Goal: Find specific page/section: Find specific page/section

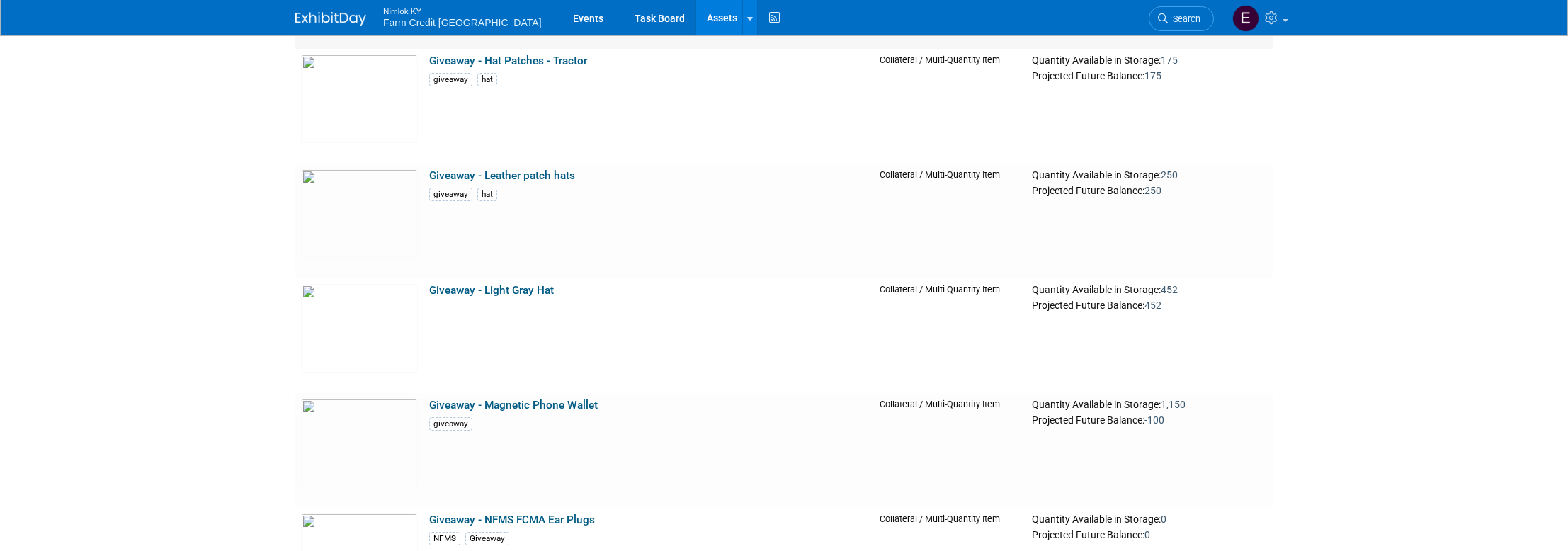
scroll to position [25556, 0]
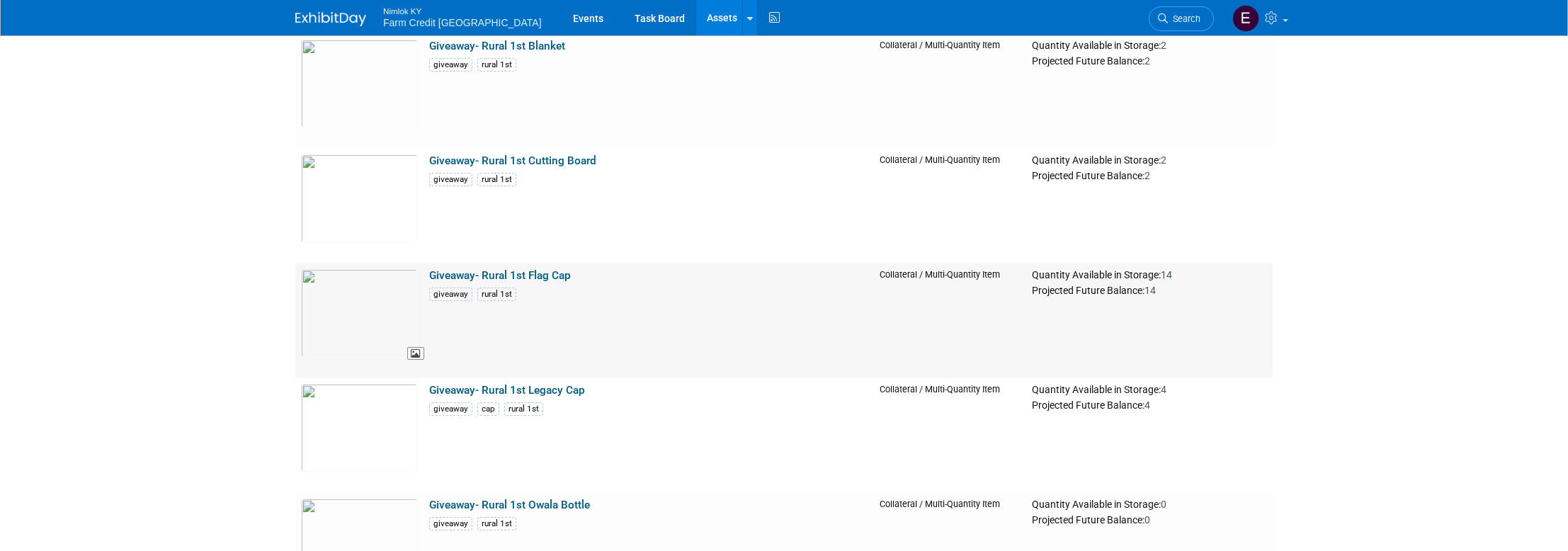
click at [375, 308] on img at bounding box center [360, 313] width 117 height 89
click at [353, 400] on img at bounding box center [360, 428] width 117 height 89
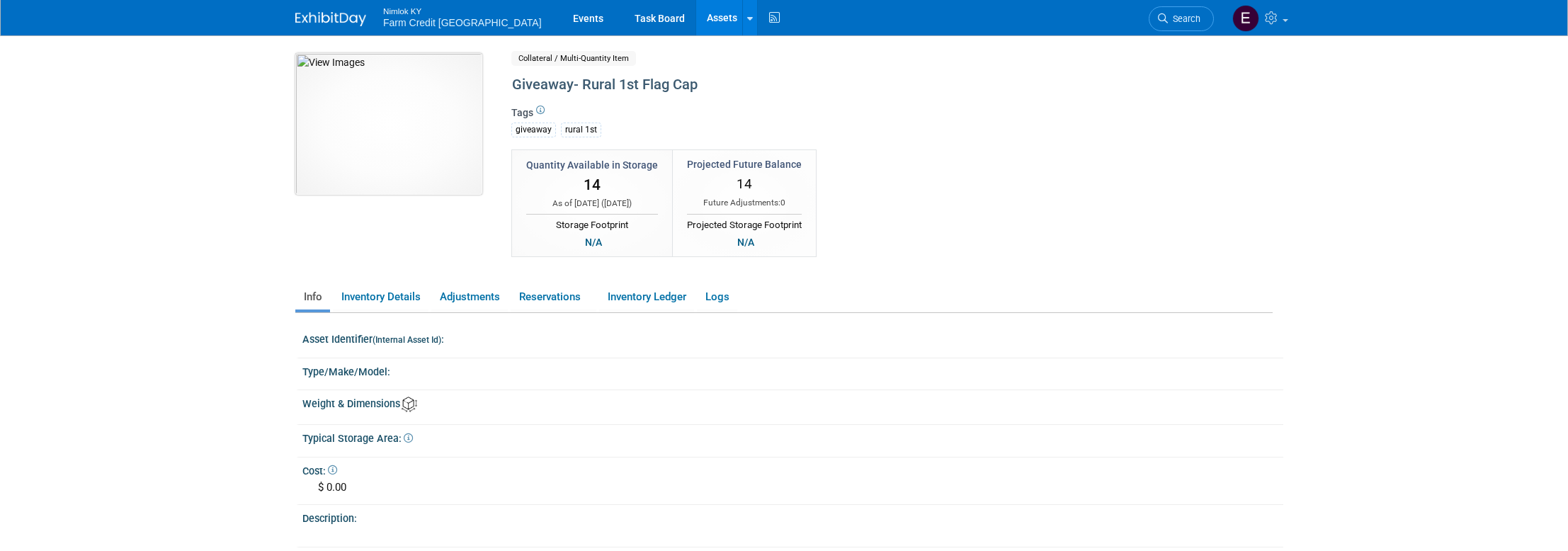
click at [410, 132] on img at bounding box center [388, 124] width 187 height 142
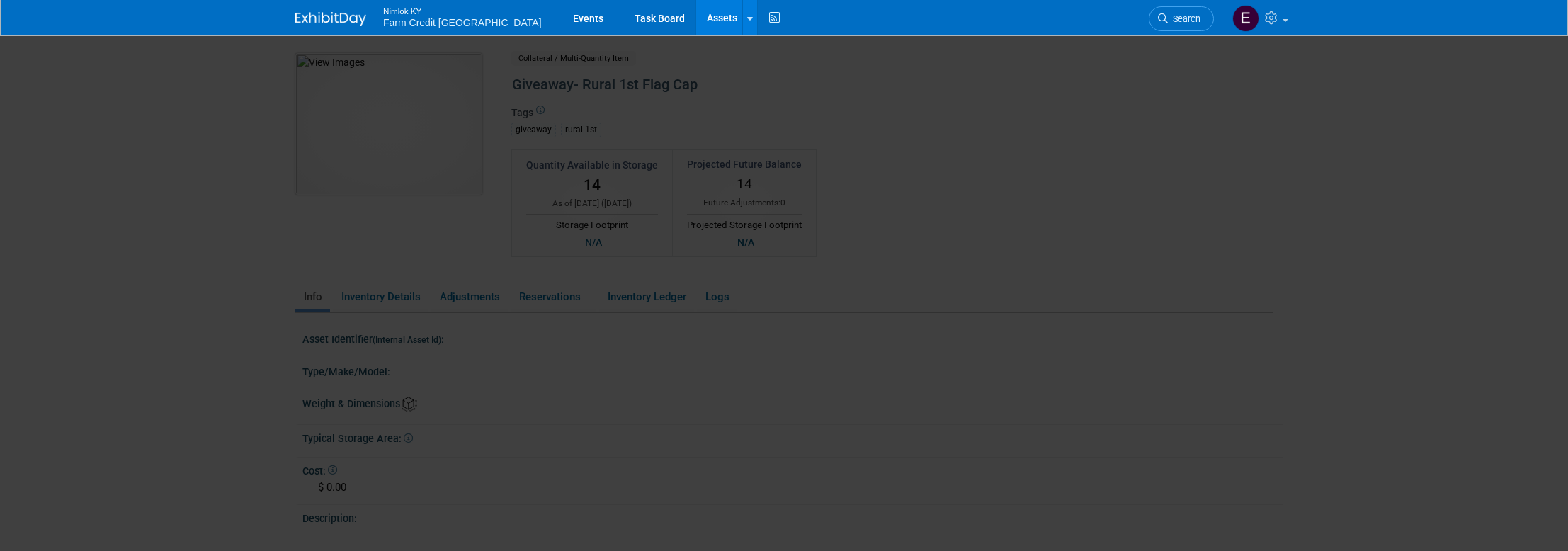
click at [410, 132] on picture at bounding box center [784, 276] width 1568 height 487
click at [1548, 56] on button "Close gallery" at bounding box center [1550, 52] width 35 height 33
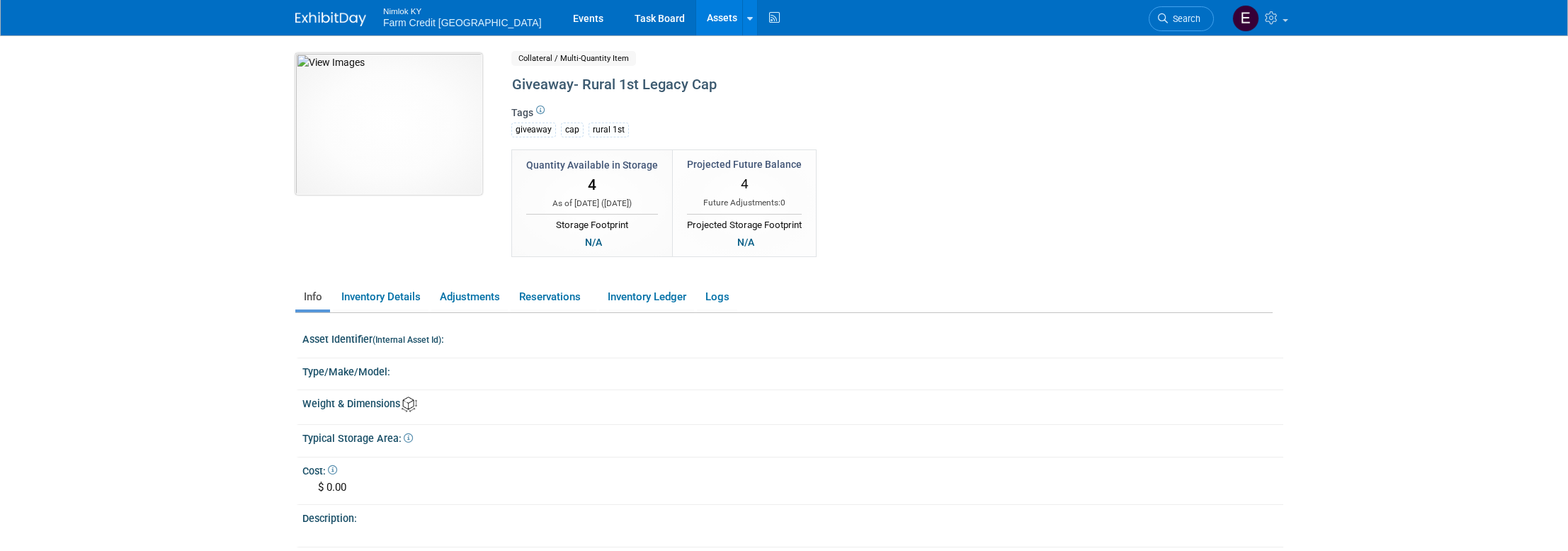
click at [409, 84] on img at bounding box center [388, 124] width 187 height 142
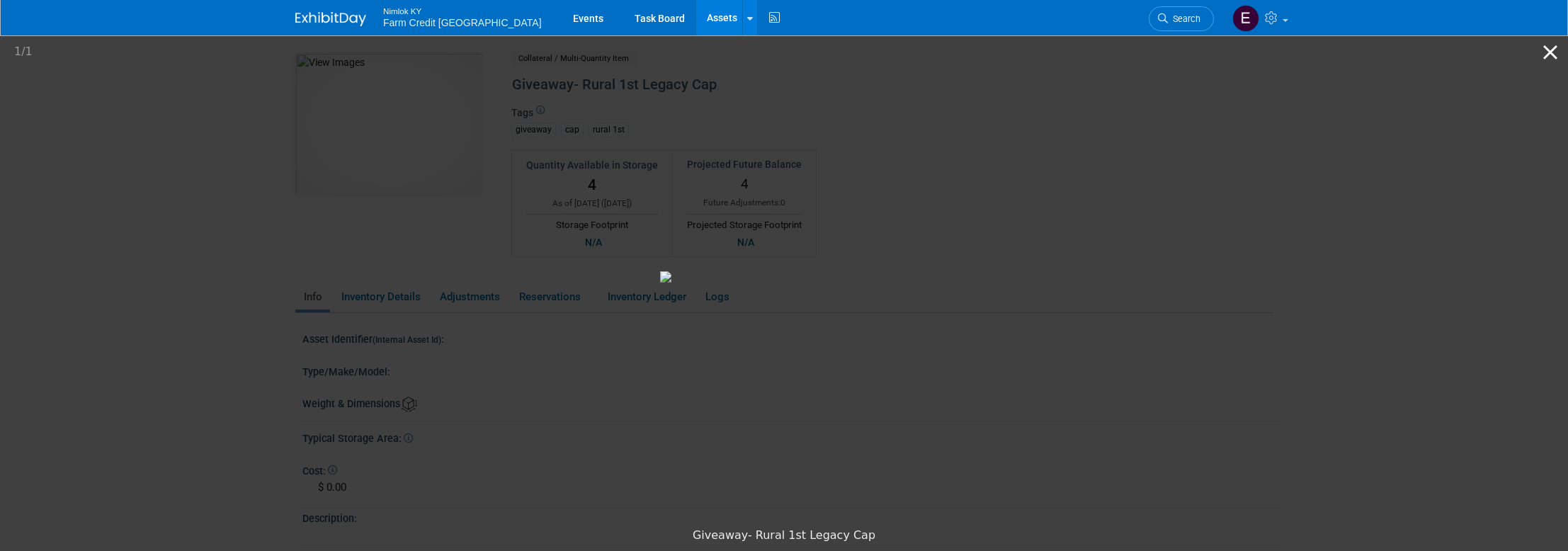
click at [1545, 61] on button "Close gallery" at bounding box center [1550, 52] width 35 height 33
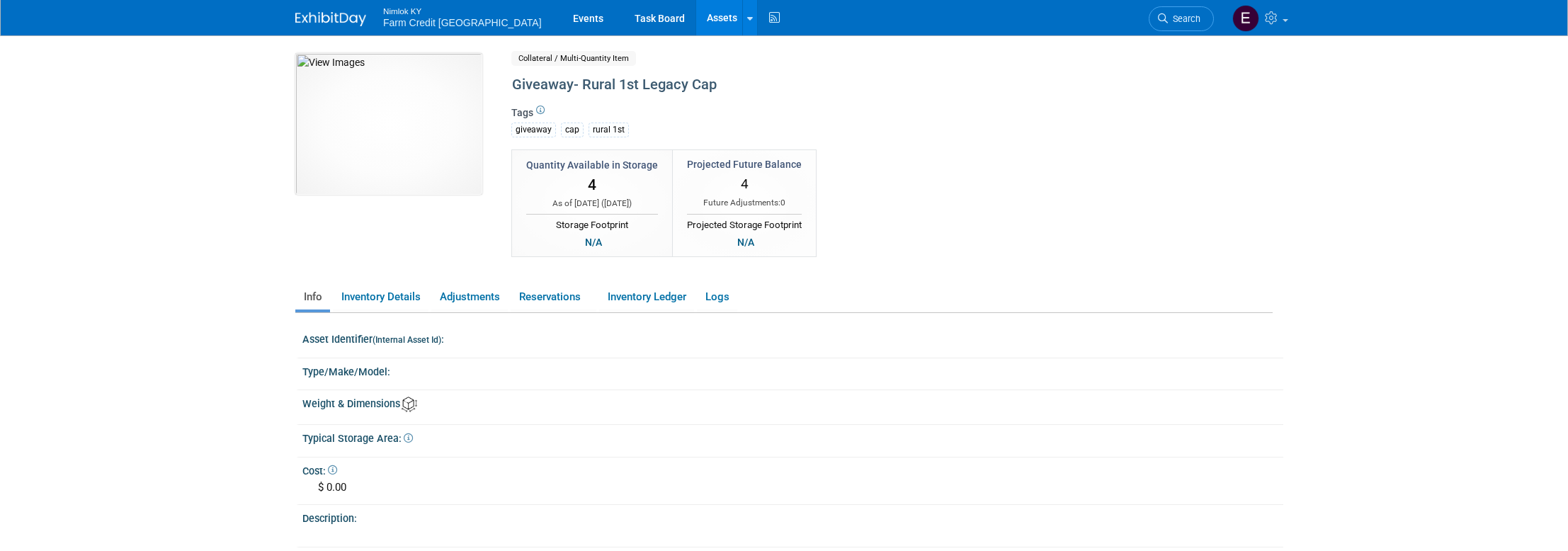
click at [88, 67] on body "Nimlok KY Farm Credit Mid America Events Task Board Assets" at bounding box center [784, 276] width 1568 height 551
click at [376, 150] on img at bounding box center [388, 124] width 187 height 142
